Goal: Information Seeking & Learning: Learn about a topic

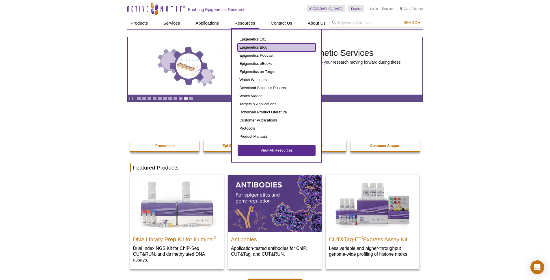
click at [262, 48] on link "Epigenetics Blog" at bounding box center [277, 47] width 78 height 8
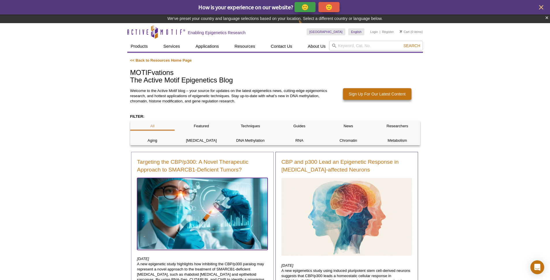
click at [216, 207] on img at bounding box center [202, 213] width 131 height 71
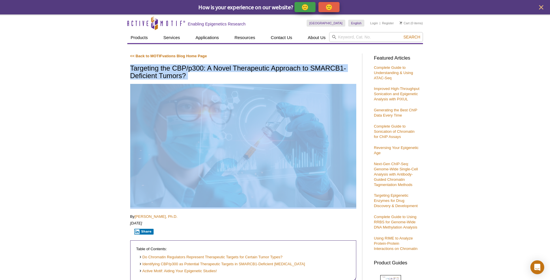
drag, startPoint x: 125, startPoint y: 64, endPoint x: 211, endPoint y: 81, distance: 87.9
copy div "Targeting the CBP/p300: A Novel Therapeutic Approach to SMARCB1-Deficient Tumor…"
